Goal: Information Seeking & Learning: Stay updated

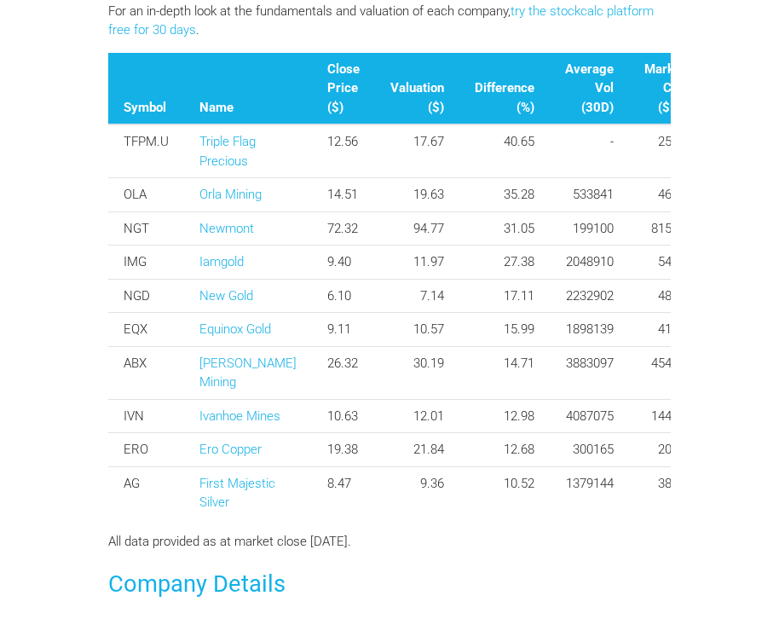
scroll to position [842, 0]
